Goal: Find specific fact

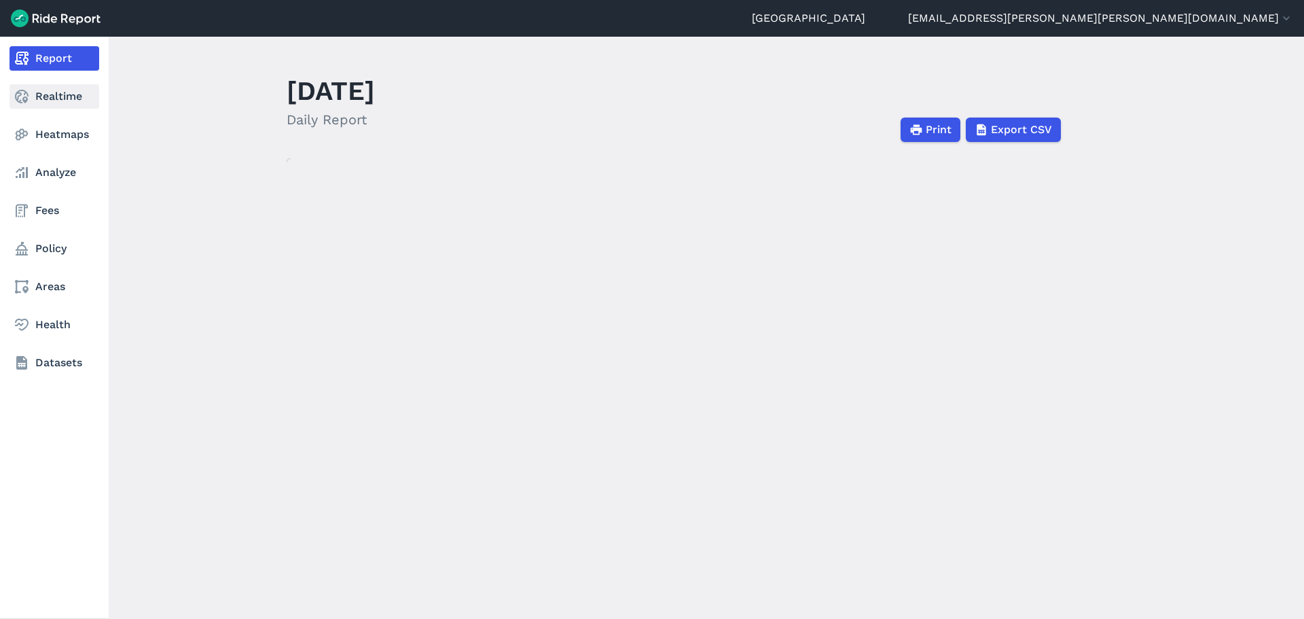
click at [26, 99] on icon at bounding box center [22, 96] width 16 height 16
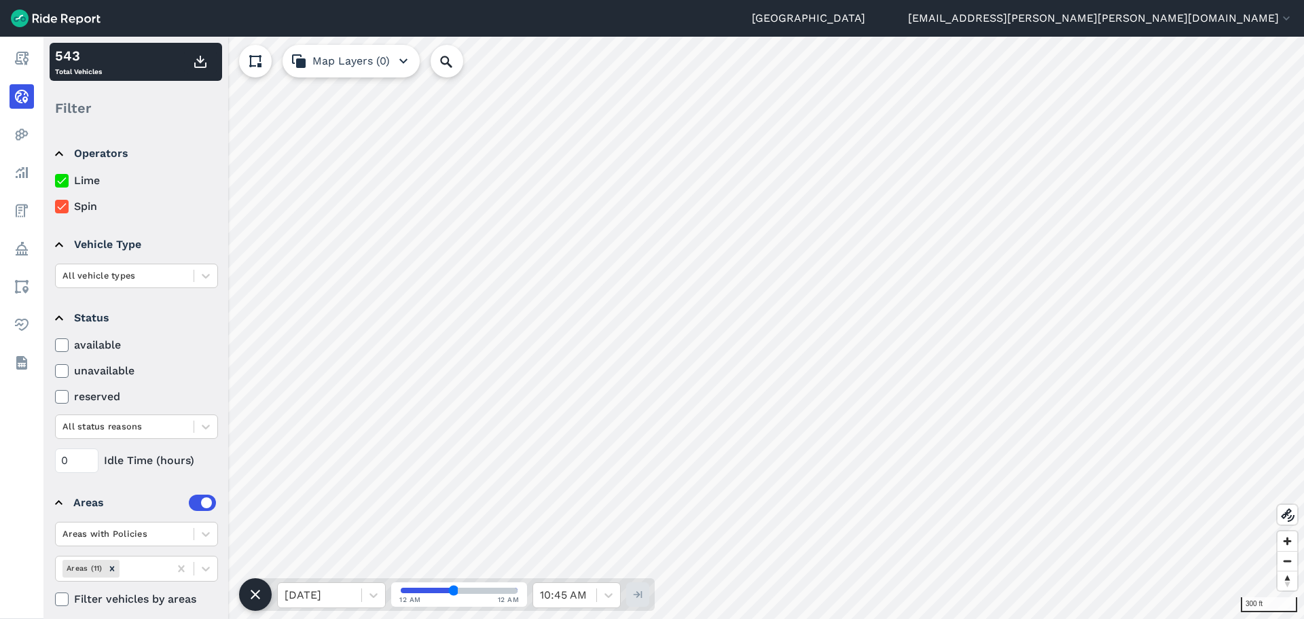
click at [820, 0] on html "Durham [EMAIL_ADDRESS][PERSON_NAME][PERSON_NAME][DOMAIN_NAME] Settings Terms Si…" at bounding box center [652, 309] width 1304 height 619
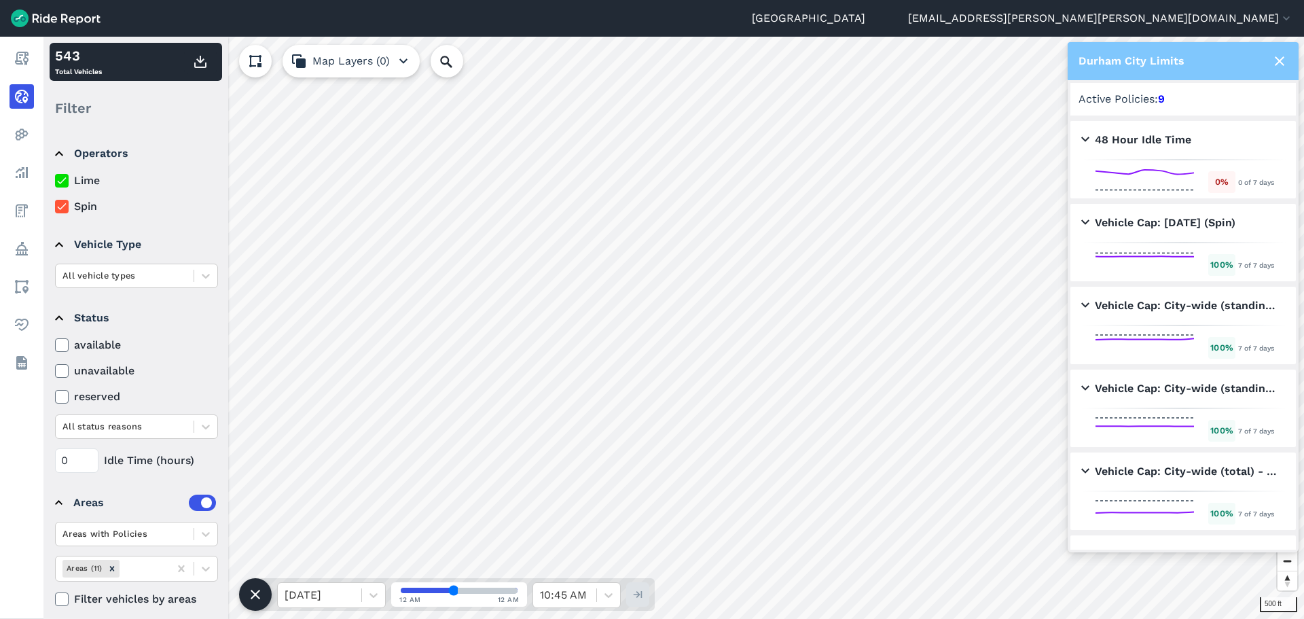
click at [1279, 63] on use at bounding box center [1280, 61] width 10 height 10
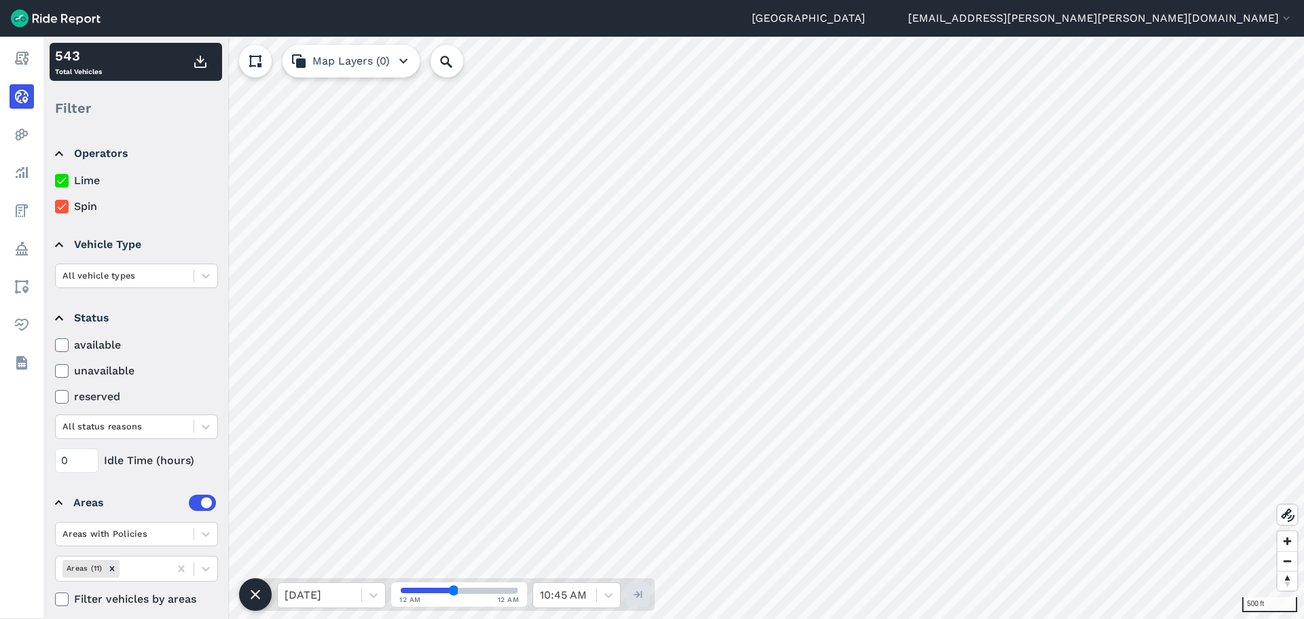
click at [796, 11] on div "Durham [EMAIL_ADDRESS][PERSON_NAME][PERSON_NAME][DOMAIN_NAME] Settings Terms Si…" at bounding box center [652, 309] width 1304 height 619
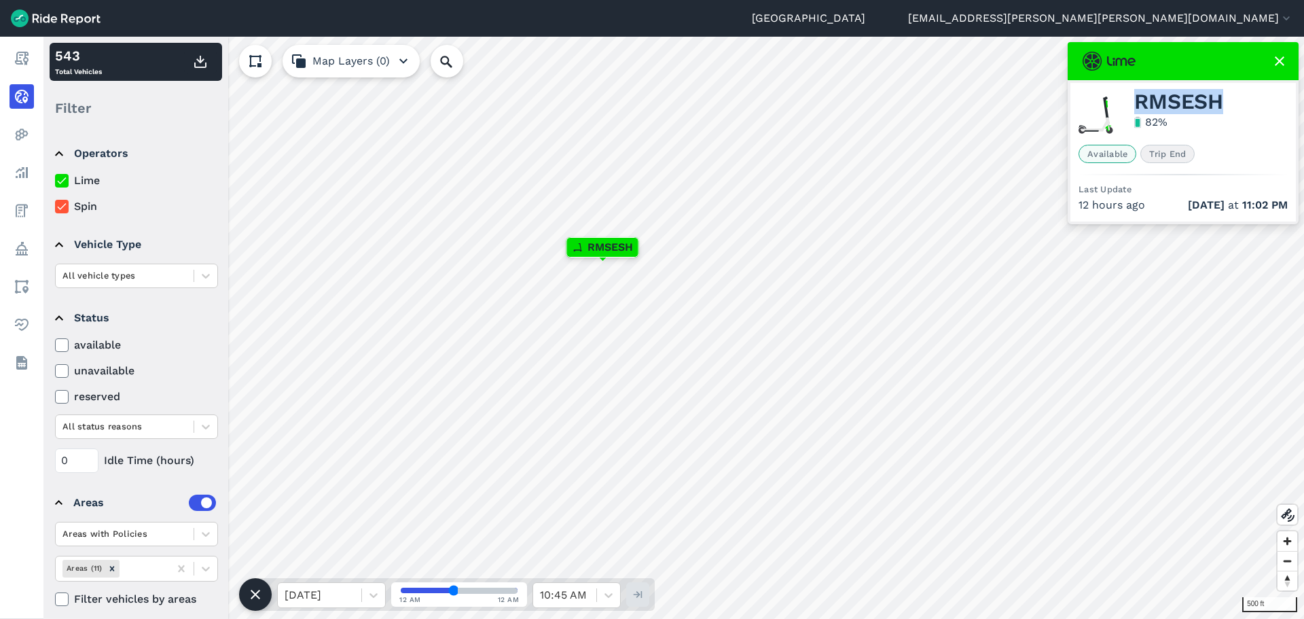
drag, startPoint x: 1226, startPoint y: 103, endPoint x: 1131, endPoint y: 98, distance: 95.2
click at [1131, 98] on div "RMSESH 82 %" at bounding box center [1183, 115] width 209 height 48
copy span "RMSESH"
